Goal: Information Seeking & Learning: Learn about a topic

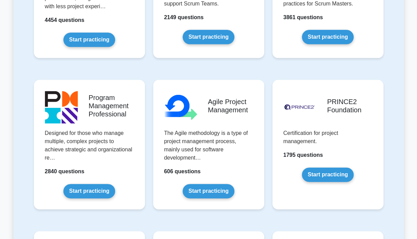
scroll to position [309, 0]
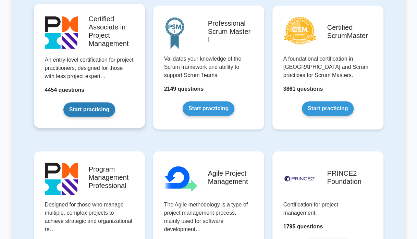
click at [93, 109] on link "Start practicing" at bounding box center [89, 110] width 52 height 14
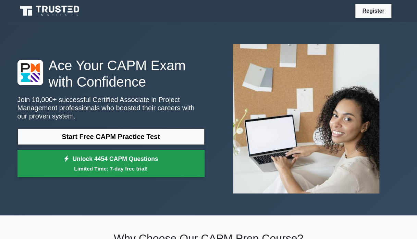
click at [149, 169] on small "Limited Time: 7-day free trial!" at bounding box center [111, 169] width 170 height 8
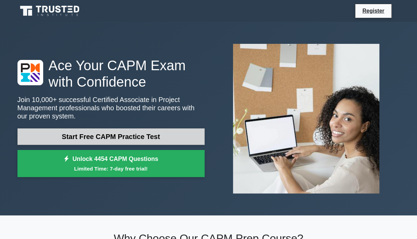
click at [103, 139] on link "Start Free CAPM Practice Test" at bounding box center [110, 137] width 187 height 16
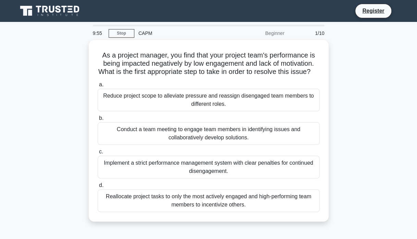
drag, startPoint x: 253, startPoint y: 219, endPoint x: 81, endPoint y: 41, distance: 247.2
click at [81, 41] on div "As a project manager, you find that your project team's performance is being im…" at bounding box center [208, 135] width 391 height 190
copy div "As a project manager, you find that your project team's performance is being im…"
